Goal: Task Accomplishment & Management: Complete application form

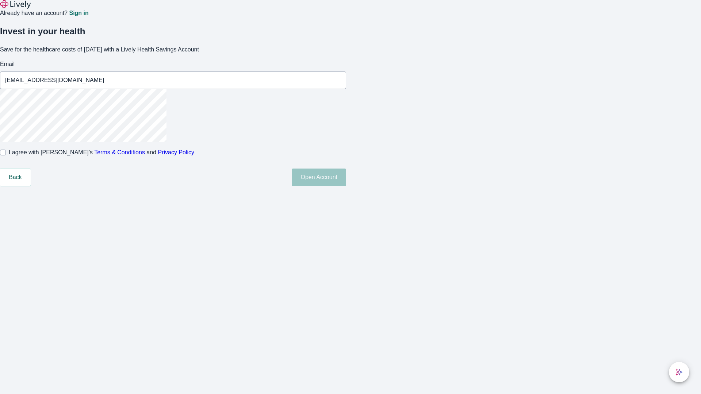
click at [6, 156] on input "I agree with Lively’s Terms & Conditions and Privacy Policy" at bounding box center [3, 153] width 6 height 6
checkbox input "true"
click at [346, 186] on button "Open Account" at bounding box center [319, 178] width 54 height 18
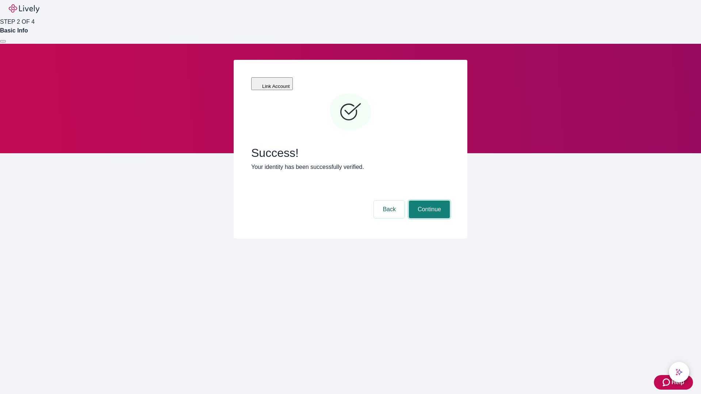
click at [428, 201] on button "Continue" at bounding box center [429, 210] width 41 height 18
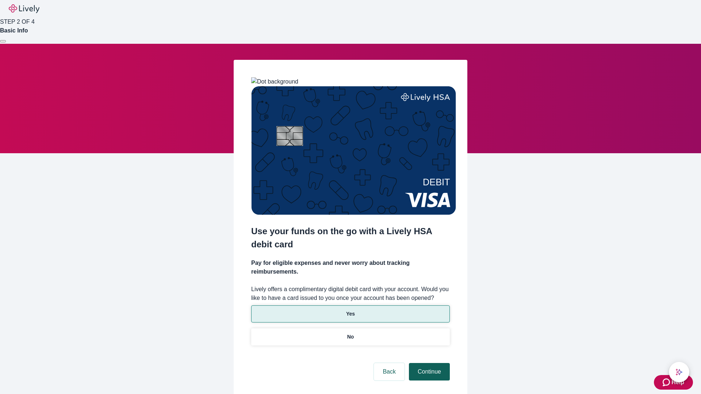
click at [350, 333] on p "No" at bounding box center [350, 337] width 7 height 8
click at [428, 363] on button "Continue" at bounding box center [429, 372] width 41 height 18
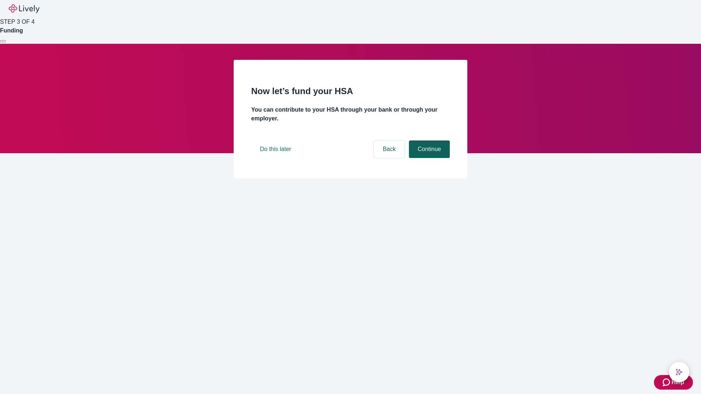
click at [428, 158] on button "Continue" at bounding box center [429, 150] width 41 height 18
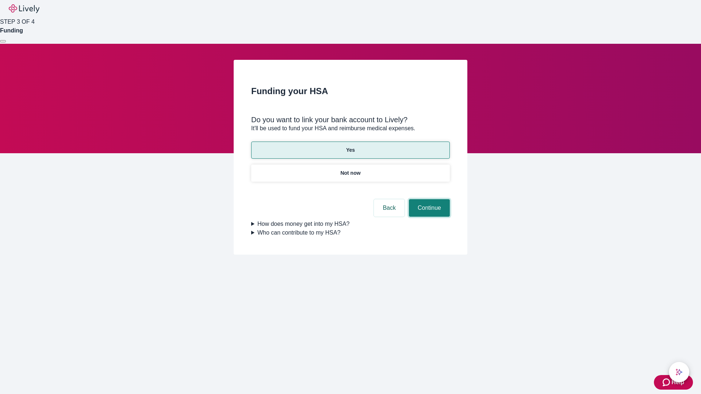
click at [428, 199] on button "Continue" at bounding box center [429, 208] width 41 height 18
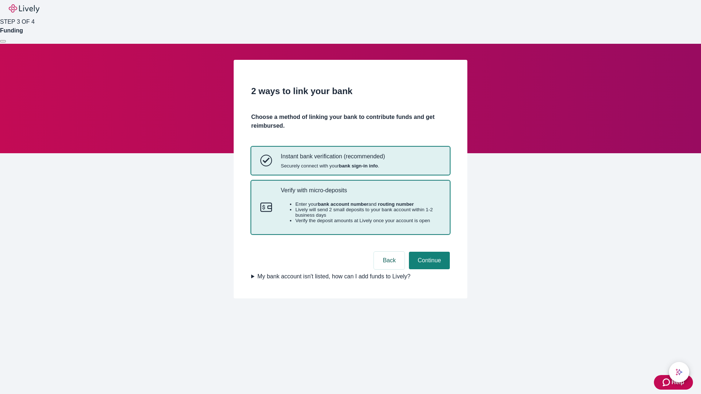
click at [360, 194] on p "Verify with micro-deposits" at bounding box center [361, 190] width 160 height 7
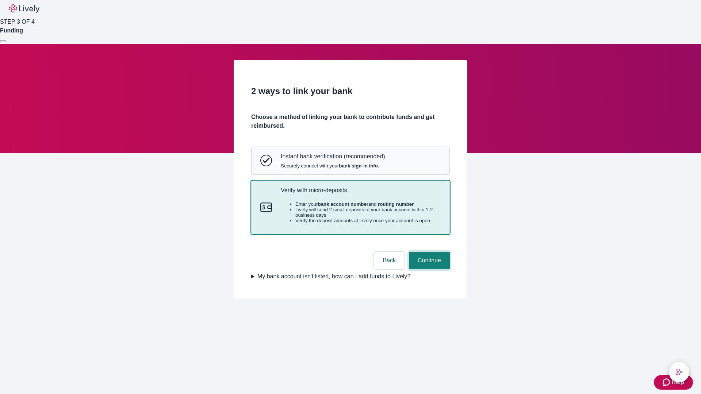
click at [428, 270] on button "Continue" at bounding box center [429, 261] width 41 height 18
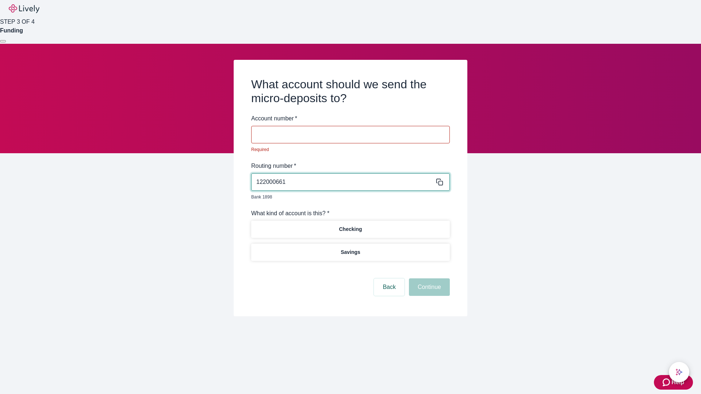
type input "122000661"
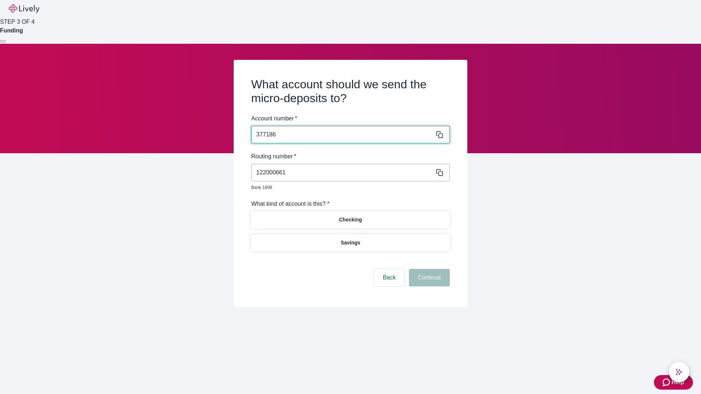
type input "377186"
click at [350, 216] on p "Checking" at bounding box center [350, 220] width 23 height 8
click at [428, 270] on button "Continue" at bounding box center [429, 278] width 41 height 18
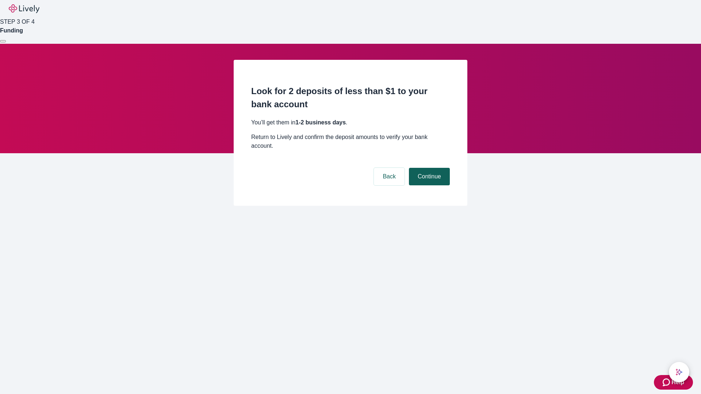
click at [428, 168] on button "Continue" at bounding box center [429, 177] width 41 height 18
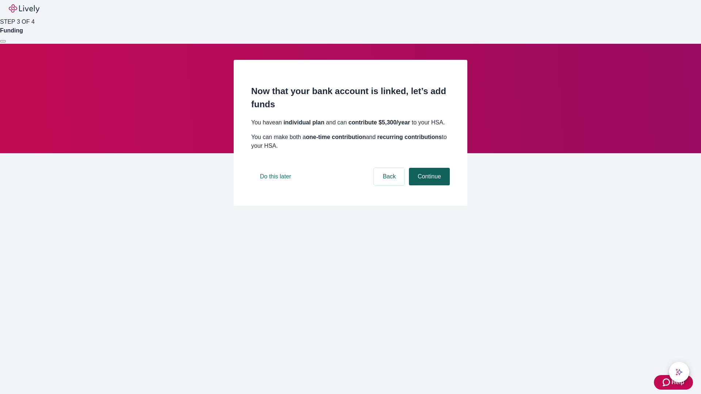
click at [428, 186] on button "Continue" at bounding box center [429, 177] width 41 height 18
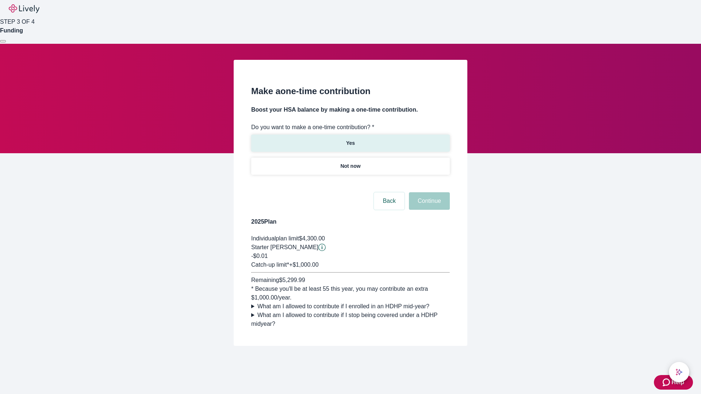
click at [350, 140] on p "Yes" at bounding box center [350, 144] width 9 height 8
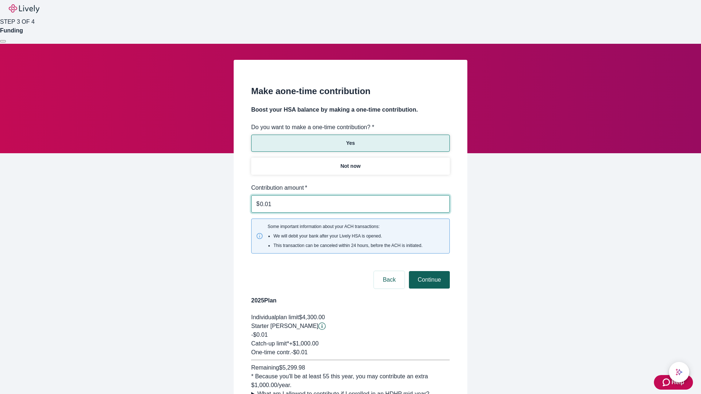
type input "0.01"
click at [428, 271] on button "Continue" at bounding box center [429, 280] width 41 height 18
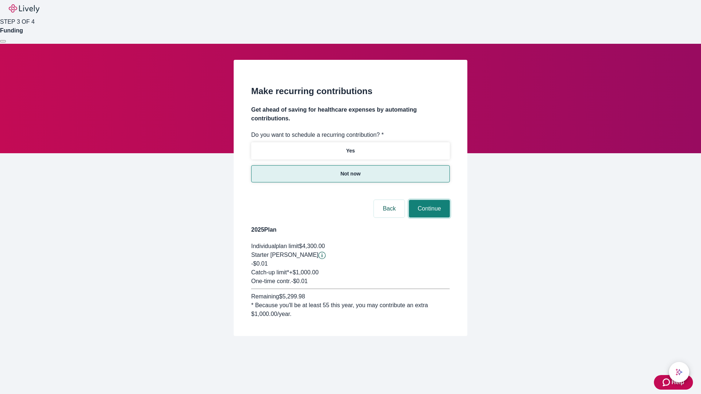
click at [428, 200] on button "Continue" at bounding box center [429, 209] width 41 height 18
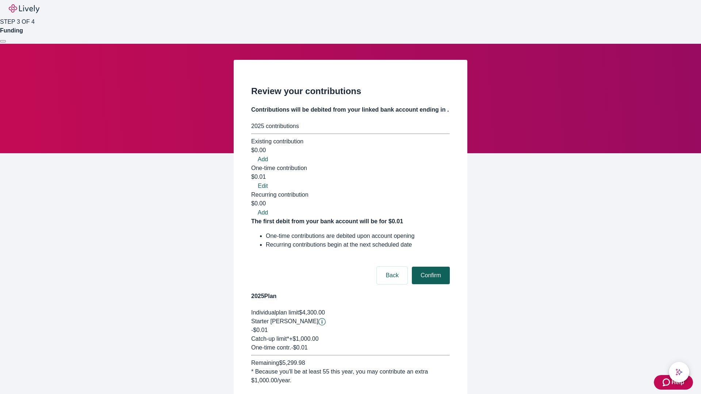
click at [430, 267] on button "Confirm" at bounding box center [431, 276] width 38 height 18
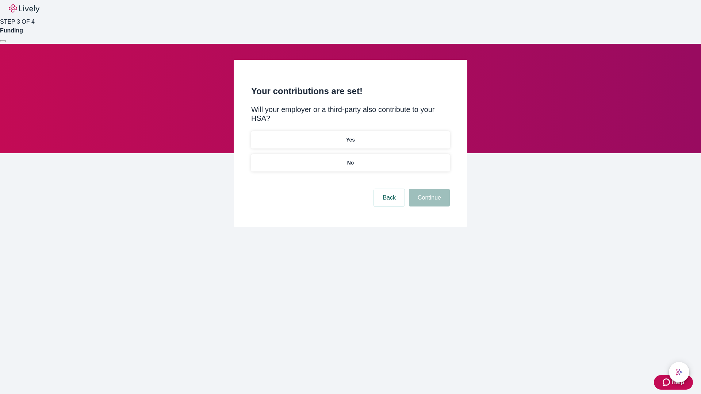
click at [350, 159] on p "No" at bounding box center [350, 163] width 7 height 8
click at [428, 189] on button "Continue" at bounding box center [429, 198] width 41 height 18
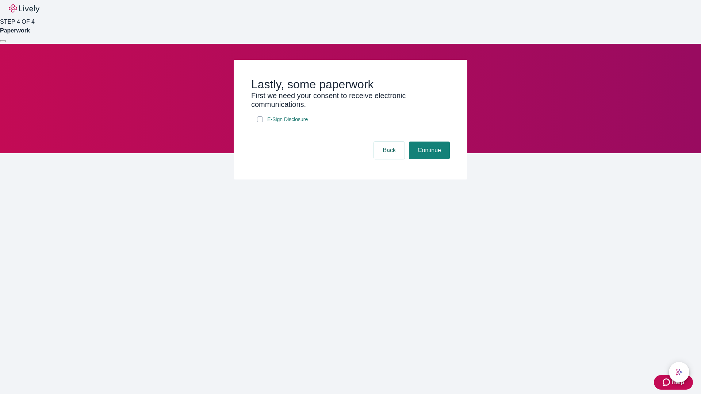
click at [260, 122] on input "E-Sign Disclosure" at bounding box center [260, 119] width 6 height 6
checkbox input "true"
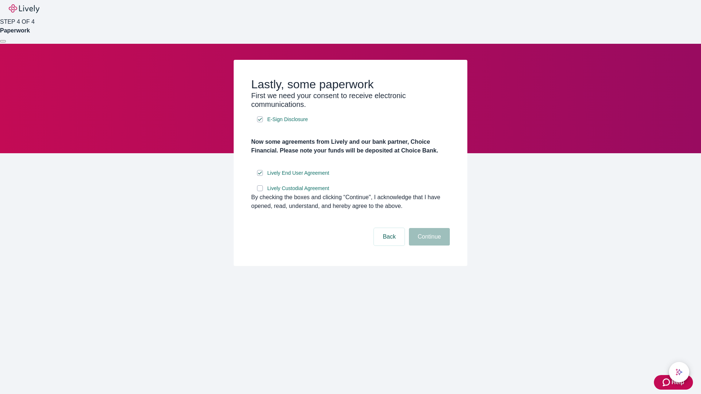
click at [260, 191] on input "Lively Custodial Agreement" at bounding box center [260, 189] width 6 height 6
checkbox input "true"
click at [428, 246] on button "Continue" at bounding box center [429, 237] width 41 height 18
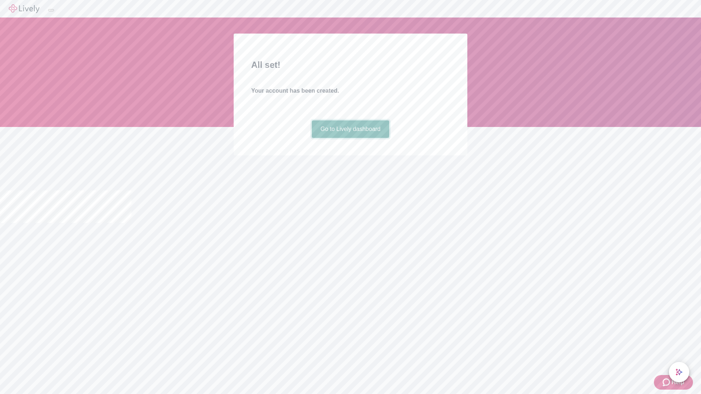
click at [350, 138] on link "Go to Lively dashboard" at bounding box center [351, 130] width 78 height 18
